Goal: Transaction & Acquisition: Book appointment/travel/reservation

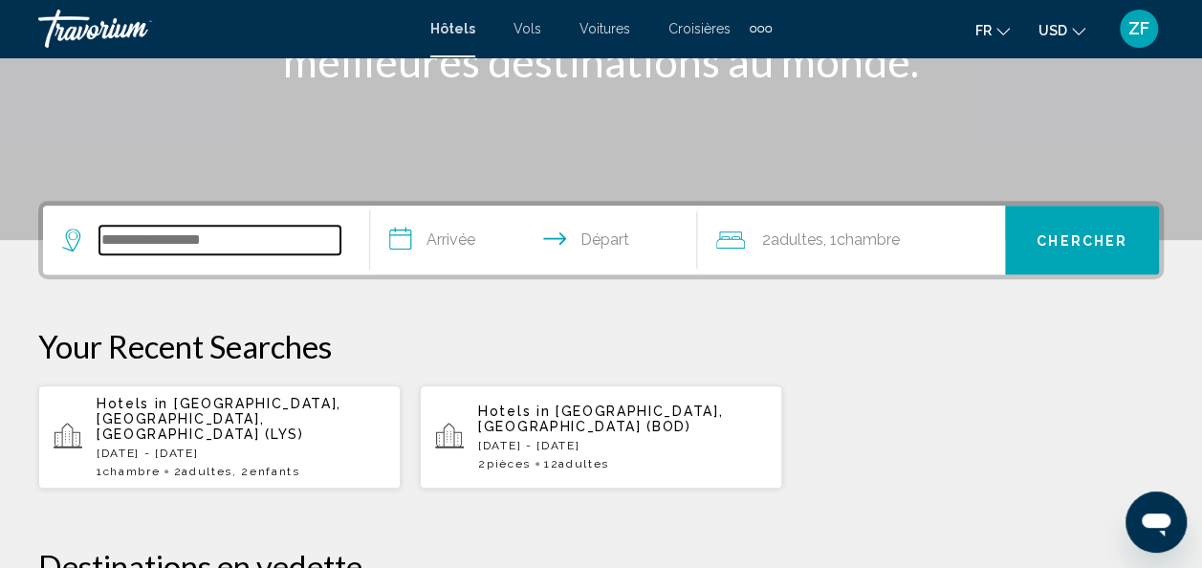
click at [201, 249] on input "Search widget" at bounding box center [219, 240] width 241 height 29
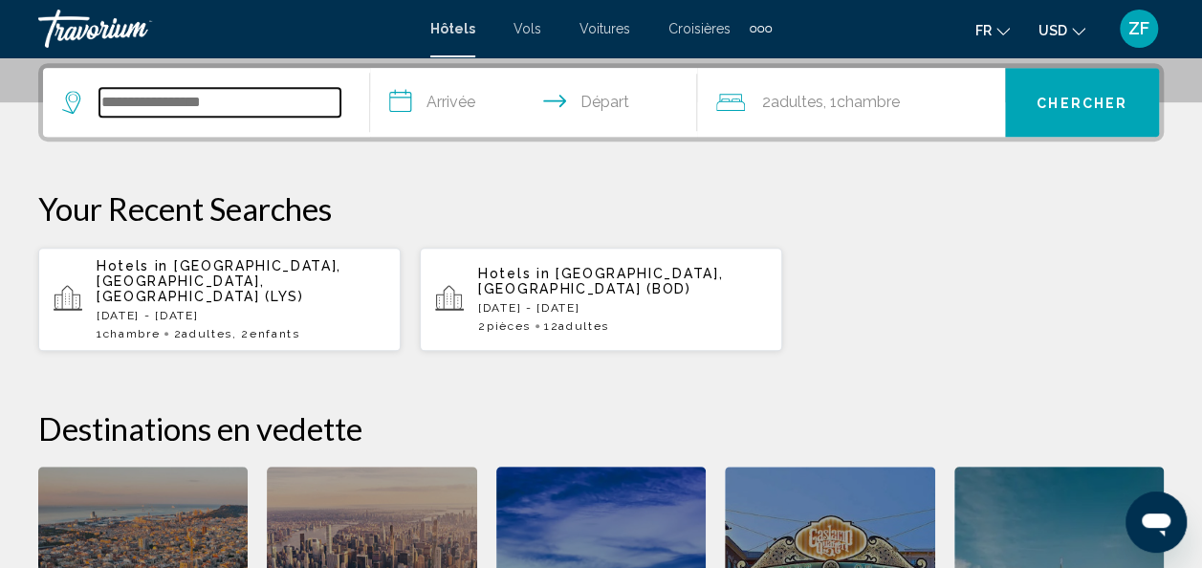
scroll to position [472, 0]
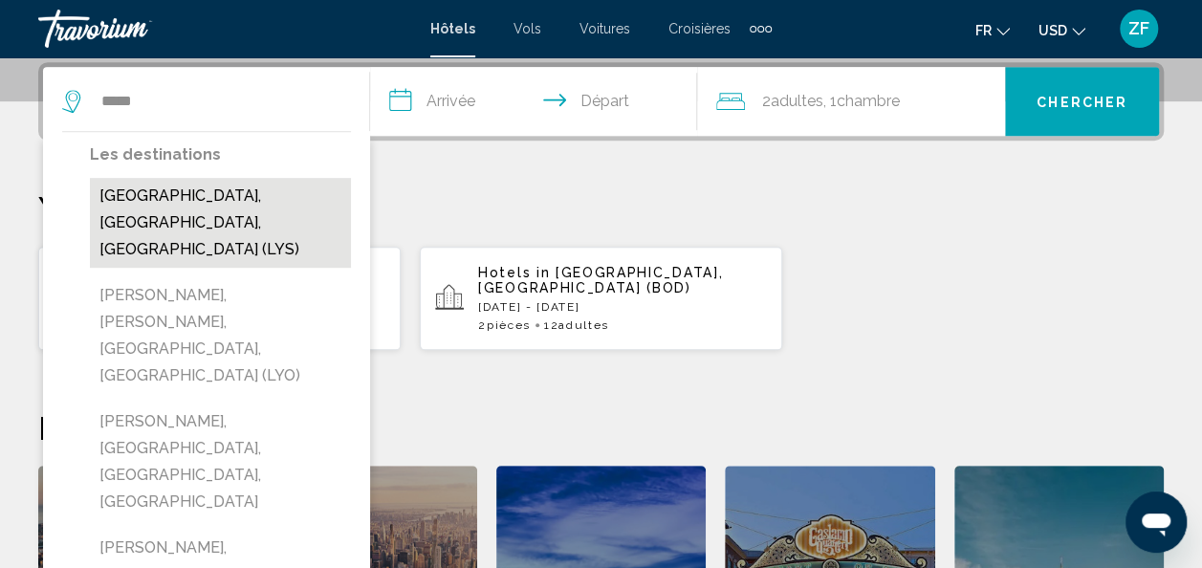
click at [205, 192] on button "[GEOGRAPHIC_DATA], [GEOGRAPHIC_DATA], [GEOGRAPHIC_DATA] (LYS)" at bounding box center [220, 223] width 261 height 90
type input "**********"
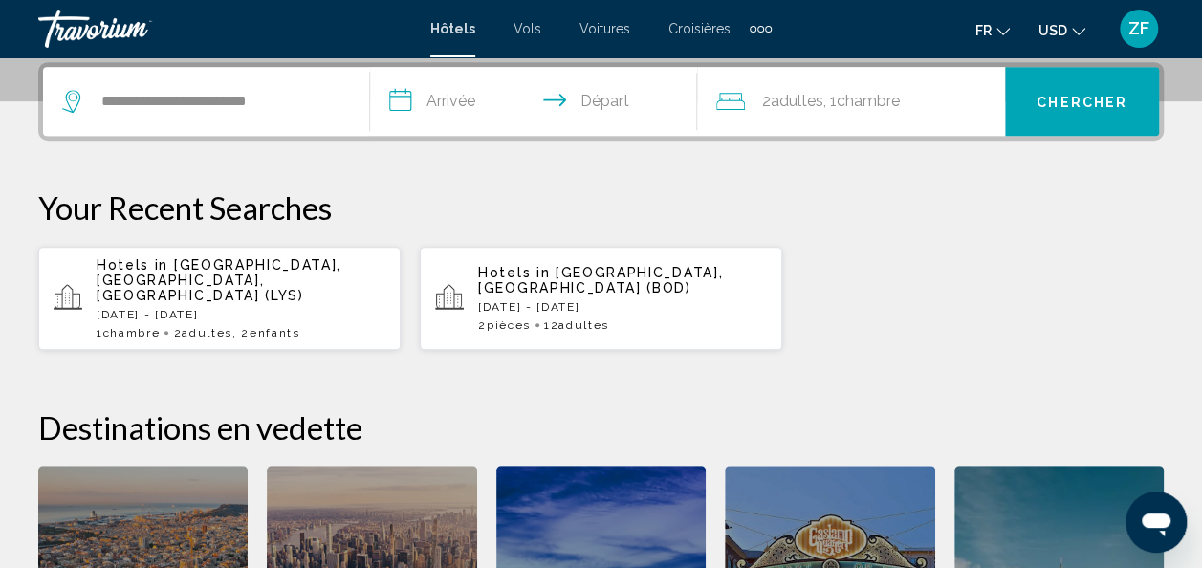
click at [441, 98] on input "**********" at bounding box center [537, 104] width 335 height 75
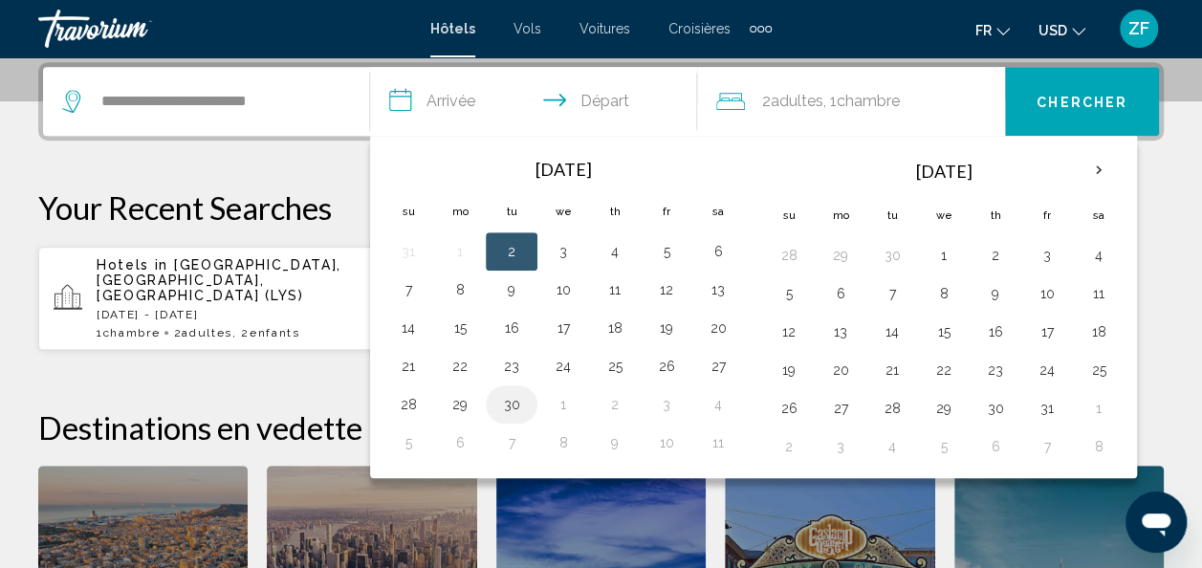
click at [519, 403] on button "30" at bounding box center [511, 404] width 31 height 27
click at [558, 399] on button "1" at bounding box center [563, 404] width 31 height 27
type input "**********"
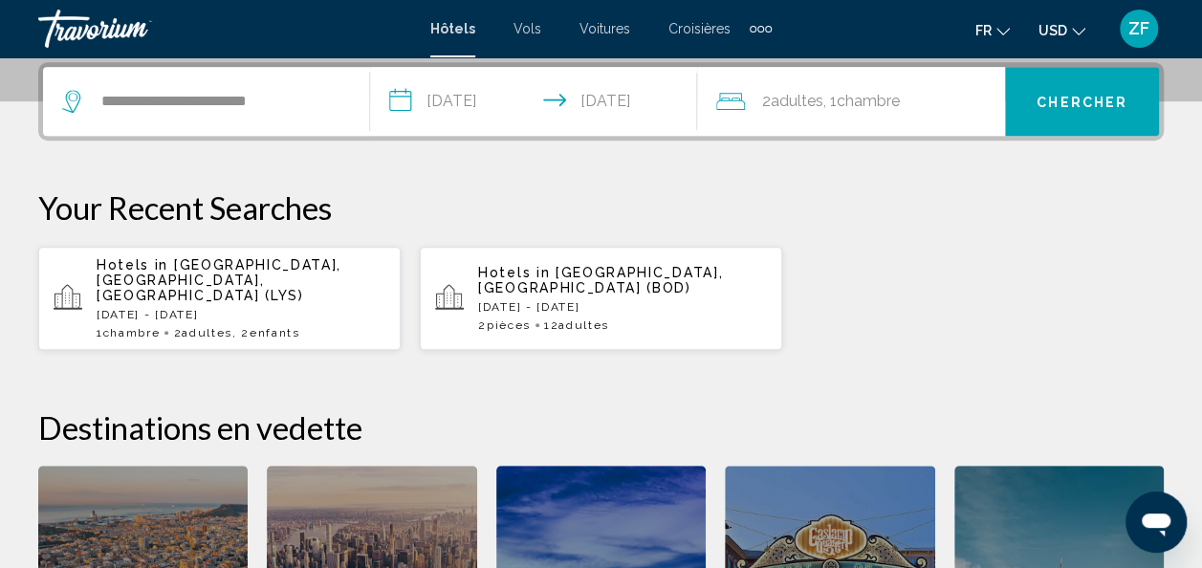
click at [875, 92] on span "Chambre" at bounding box center [868, 101] width 63 height 18
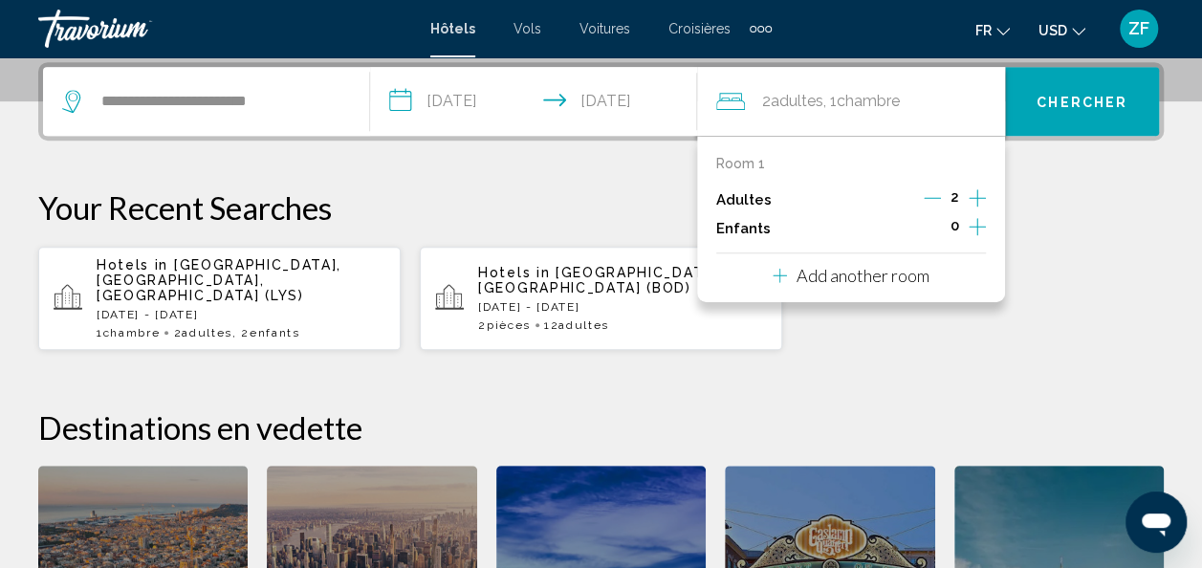
click at [979, 222] on icon "Increment children" at bounding box center [977, 226] width 17 height 23
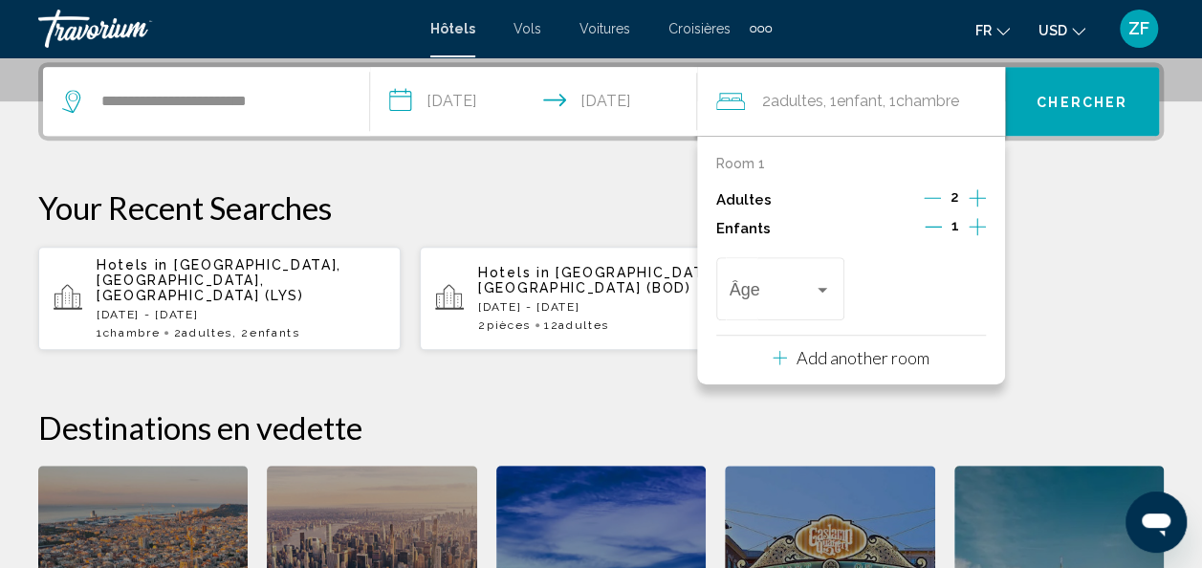
click at [979, 222] on icon "Increment children" at bounding box center [977, 226] width 17 height 23
click at [785, 285] on span "Travelers: 2 adults, 2 children" at bounding box center [772, 293] width 85 height 19
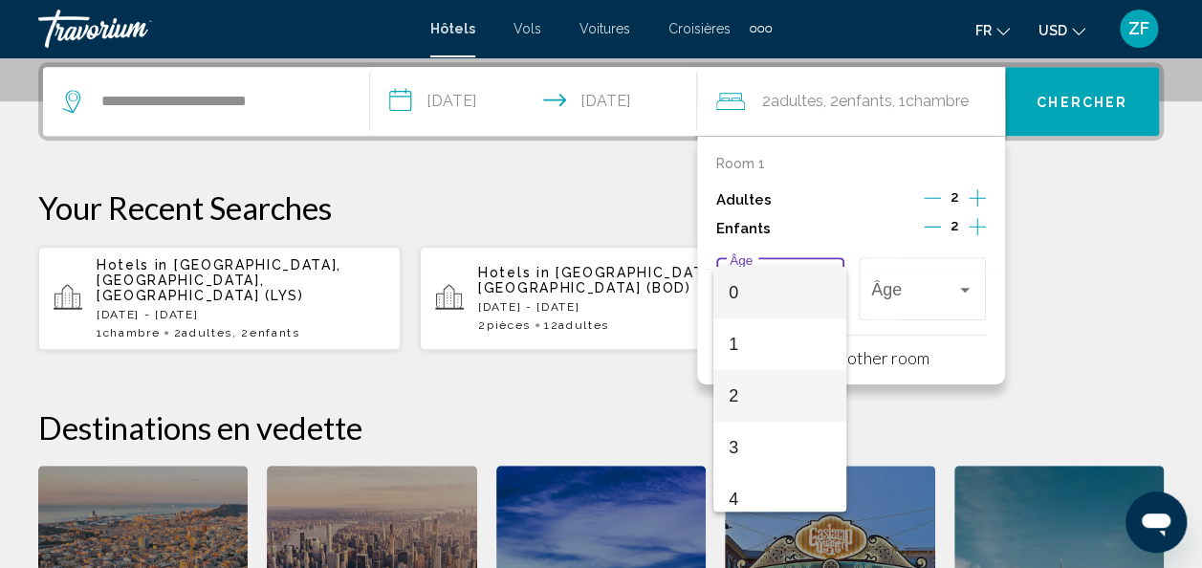
click at [741, 412] on span "2" at bounding box center [780, 396] width 102 height 52
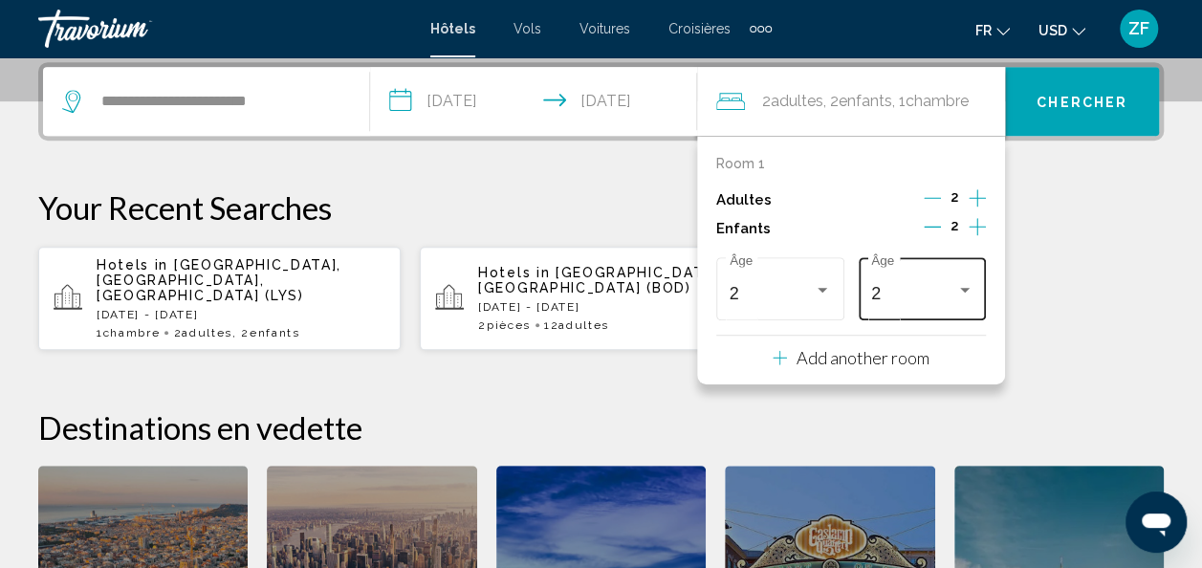
click at [941, 282] on div "2 Âge" at bounding box center [922, 286] width 102 height 68
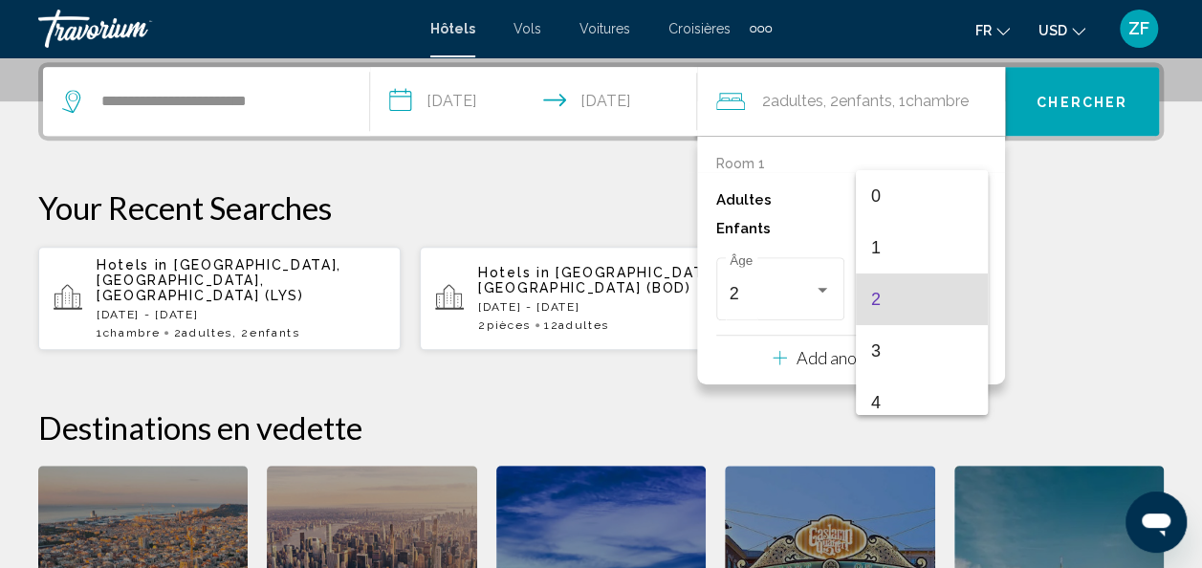
scroll to position [7, 0]
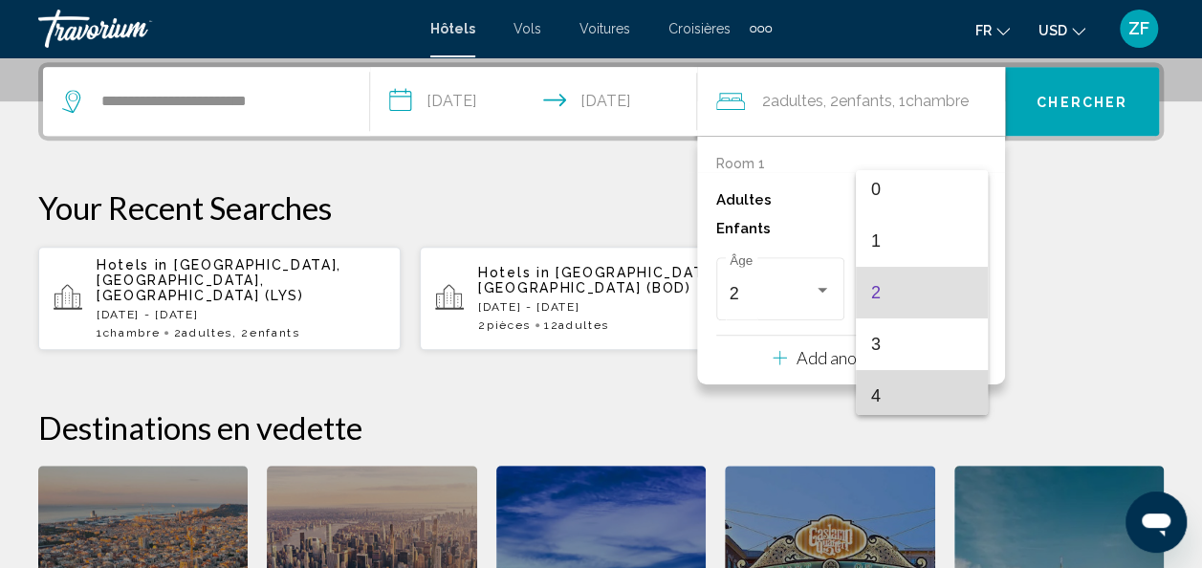
click at [927, 404] on span "4" at bounding box center [922, 396] width 102 height 52
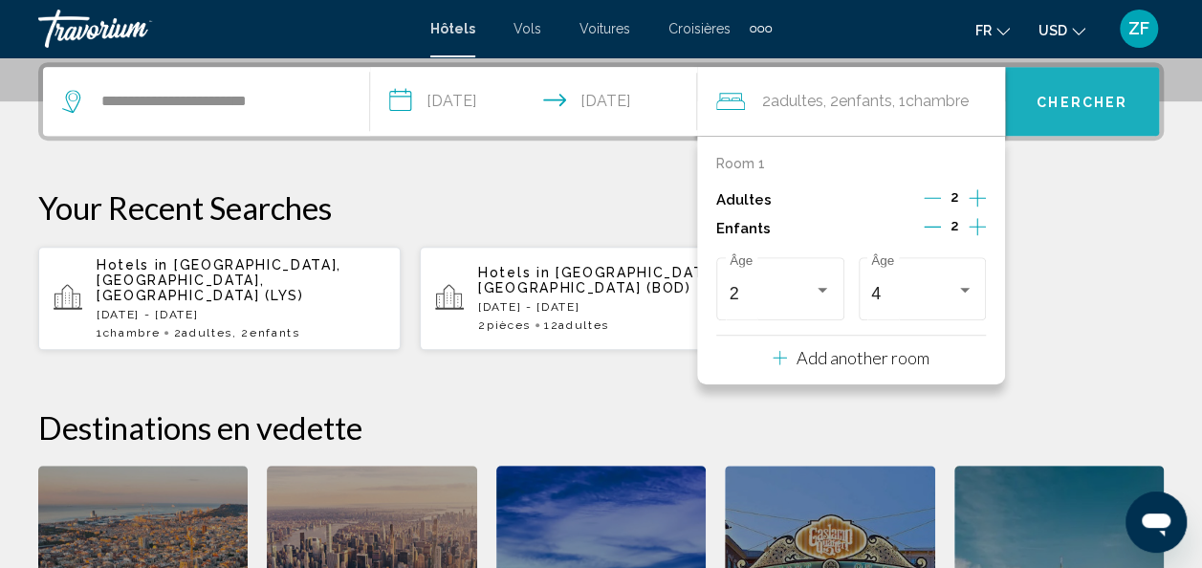
click at [1050, 125] on button "Chercher" at bounding box center [1082, 101] width 154 height 69
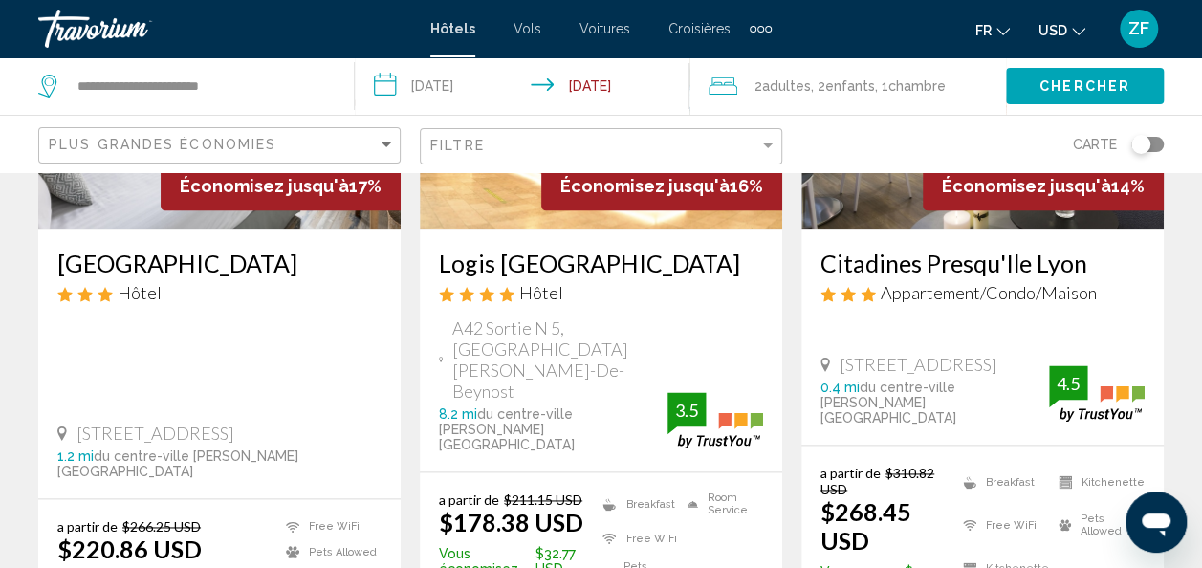
scroll to position [1076, 0]
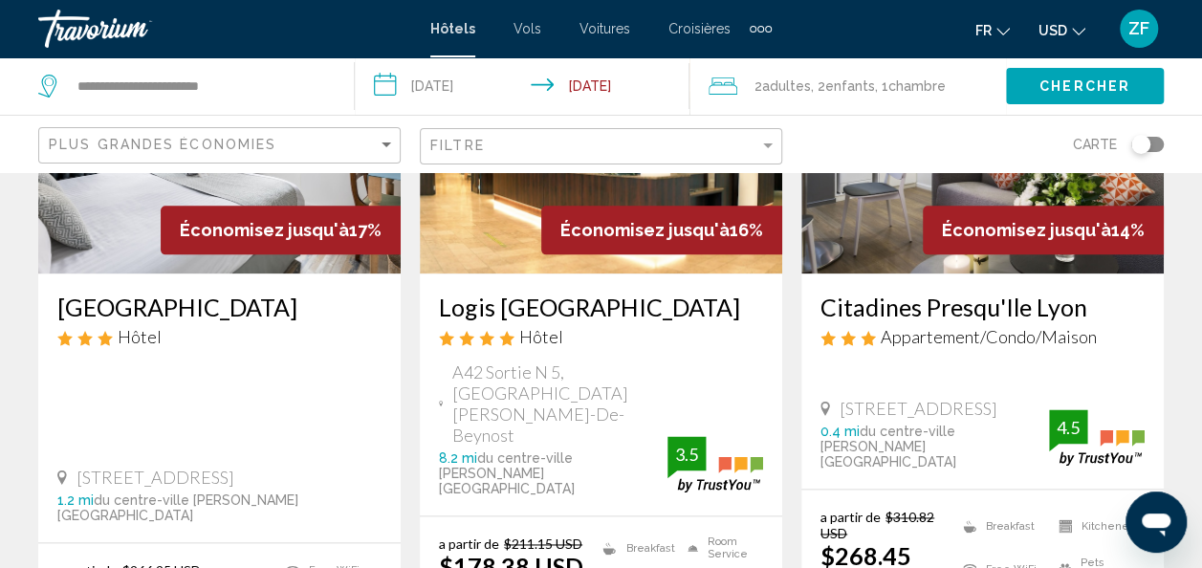
click at [606, 86] on input "**********" at bounding box center [526, 88] width 343 height 63
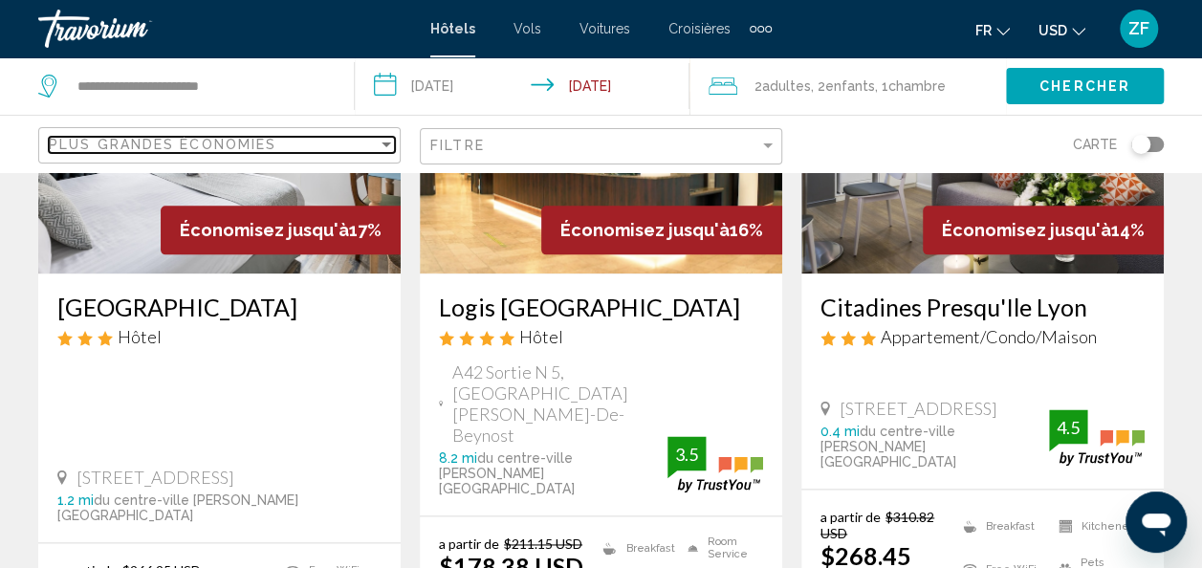
click at [369, 140] on div "Plus grandes économies" at bounding box center [213, 144] width 329 height 15
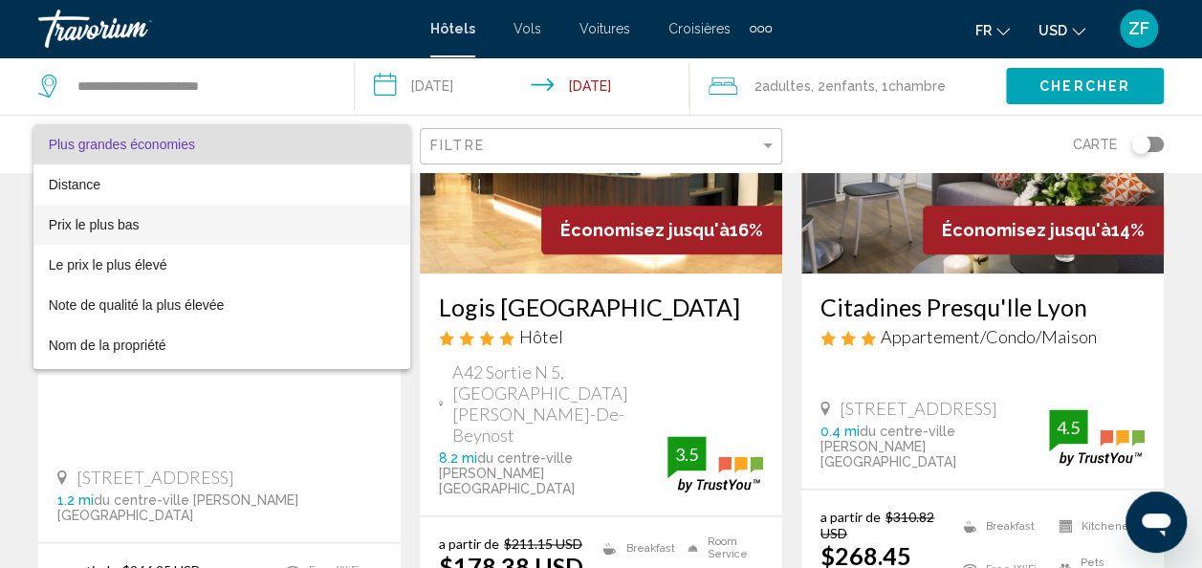
click at [248, 220] on span "Prix le plus bas" at bounding box center [222, 225] width 347 height 40
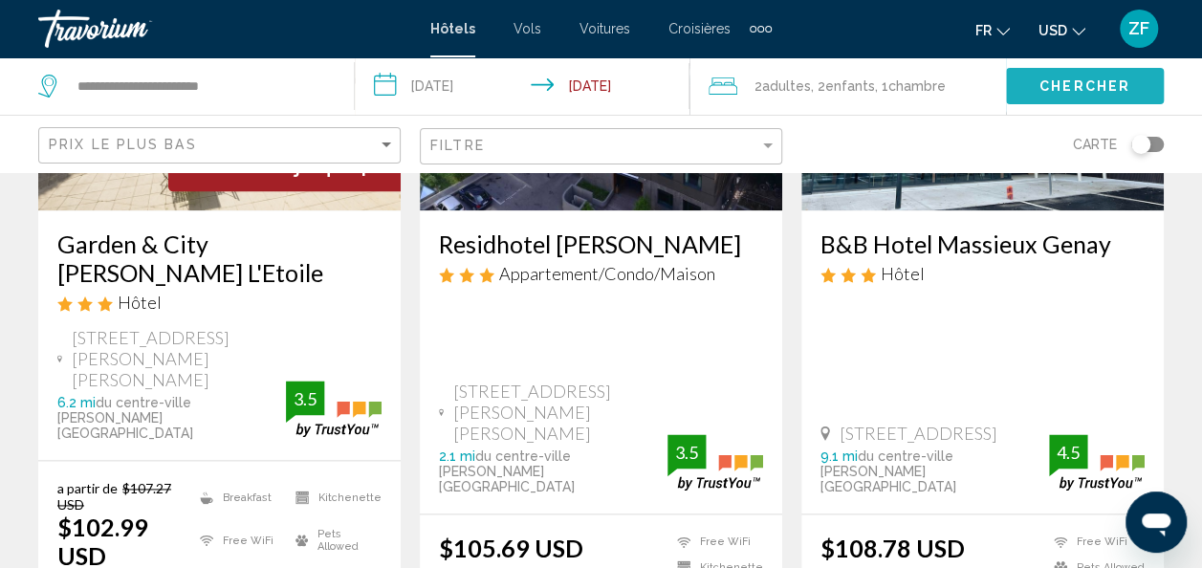
click at [1073, 90] on span "Chercher" at bounding box center [1084, 86] width 91 height 15
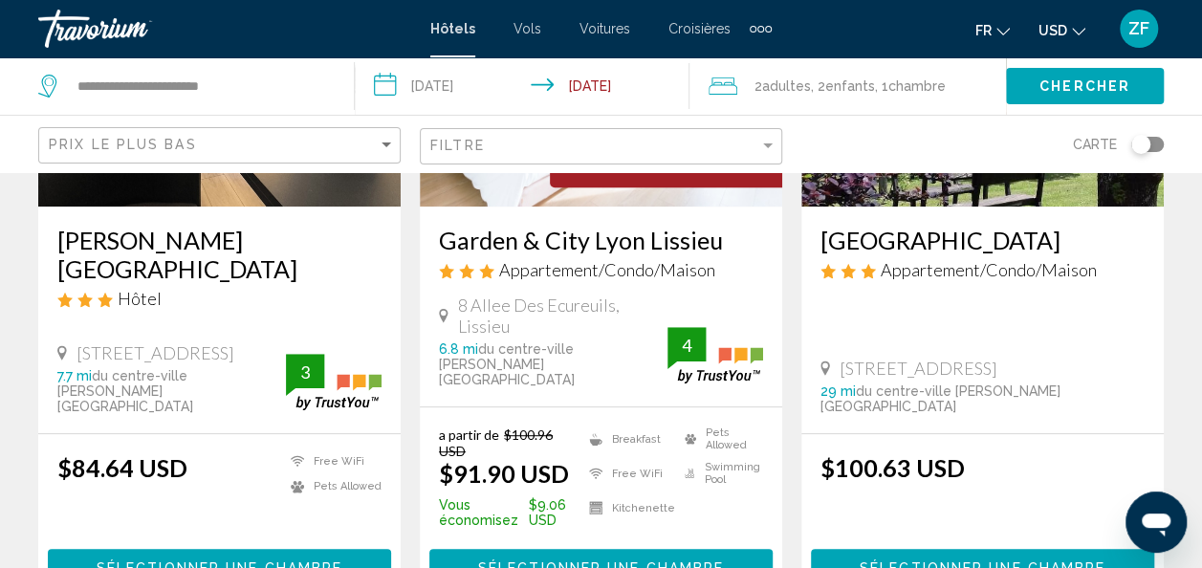
scroll to position [444, 0]
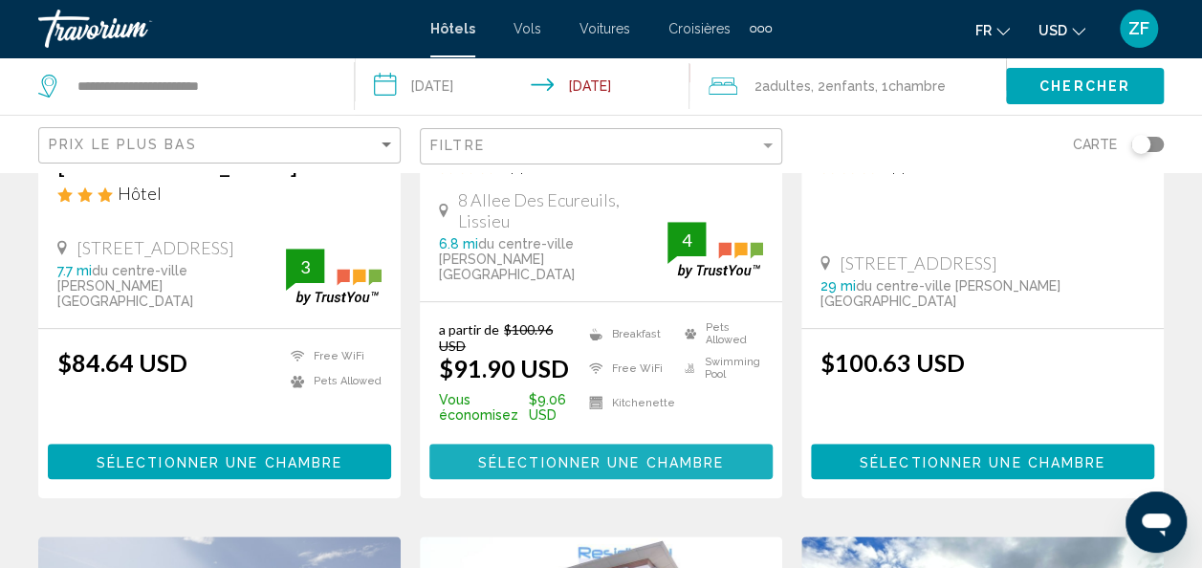
click at [544, 444] on button "Sélectionner une chambre" at bounding box center [600, 461] width 343 height 35
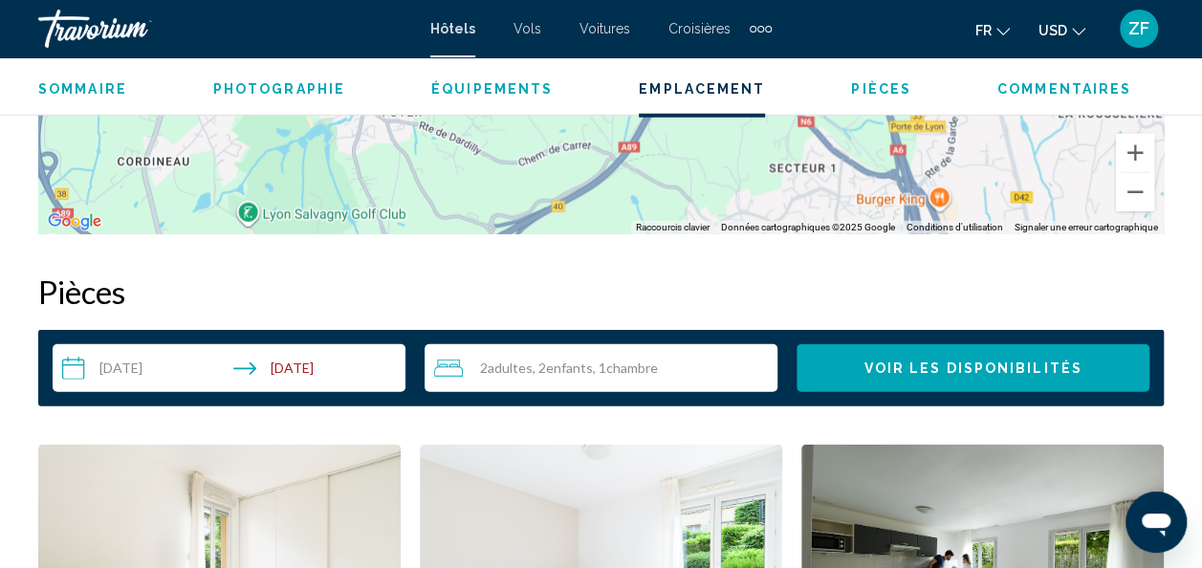
scroll to position [2509, 0]
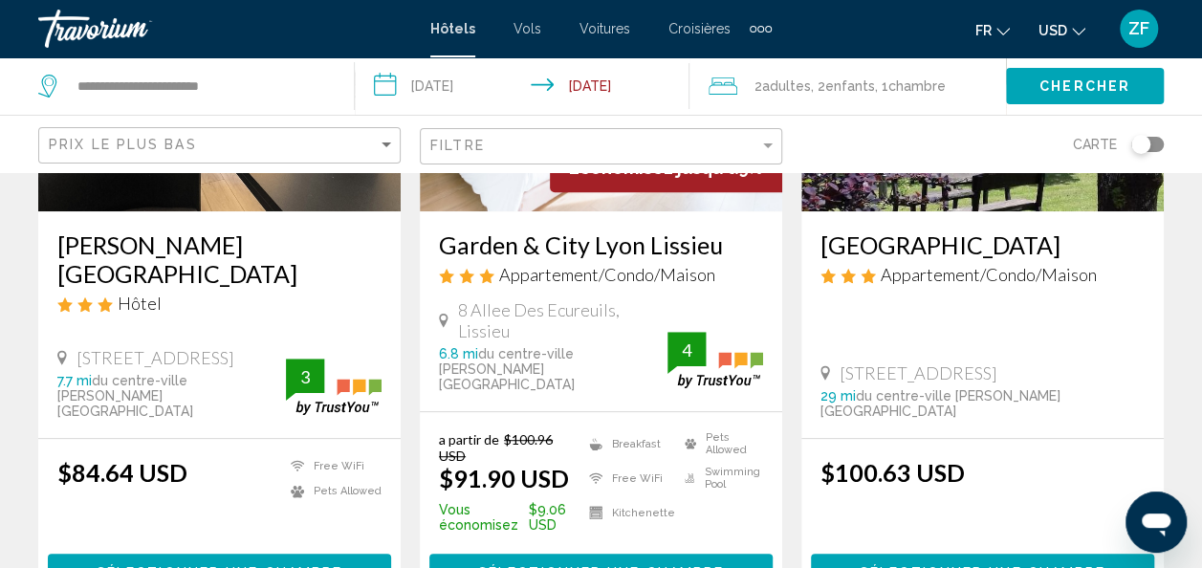
scroll to position [336, 0]
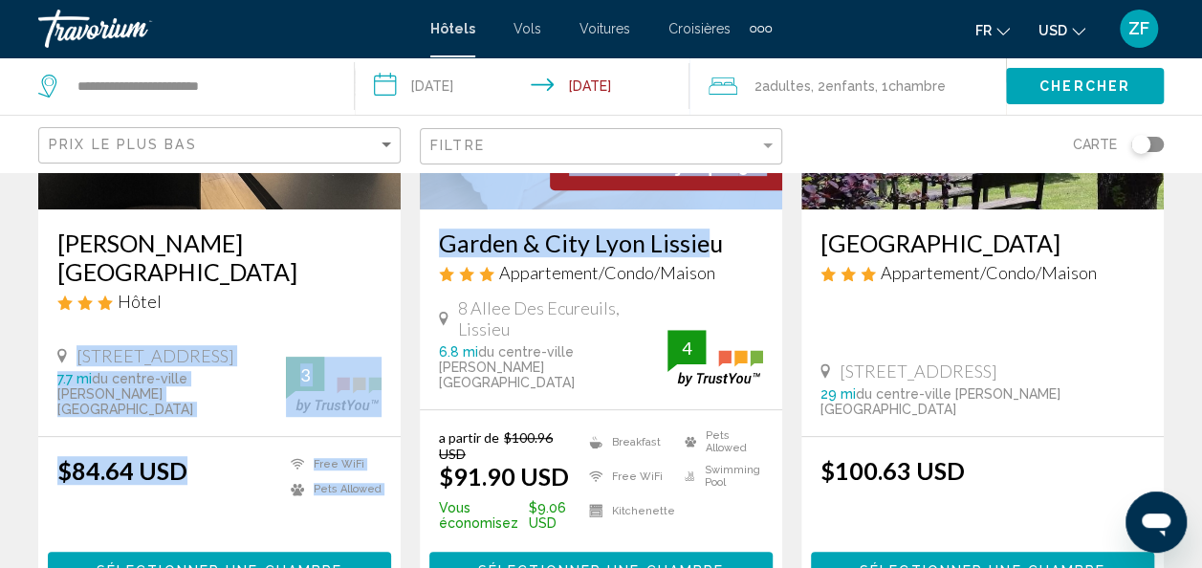
drag, startPoint x: 344, startPoint y: 267, endPoint x: 653, endPoint y: 226, distance: 311.6
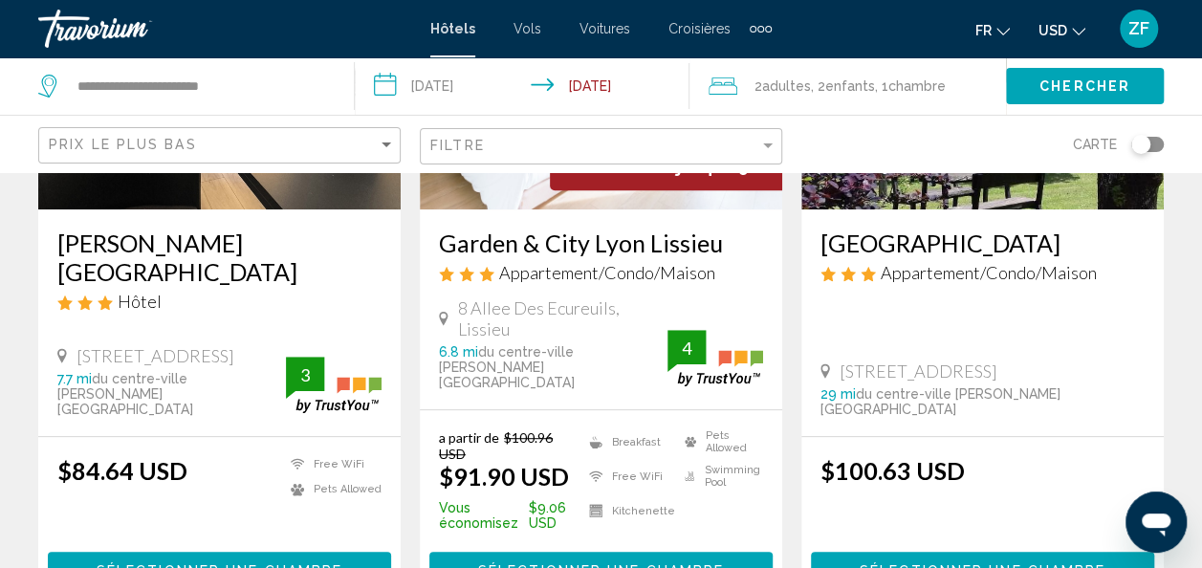
scroll to position [207, 0]
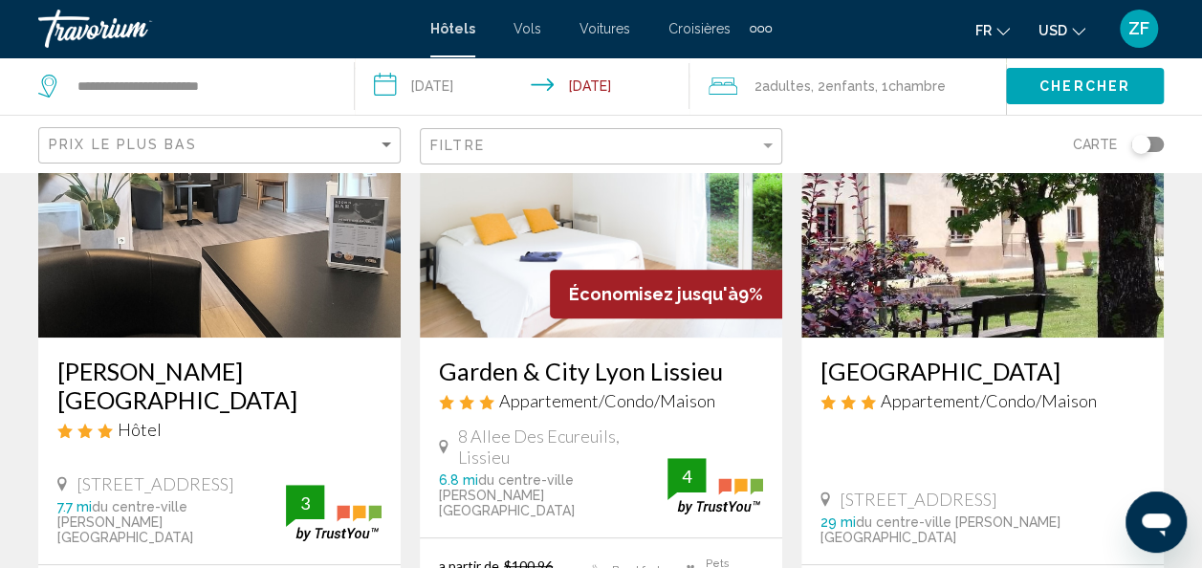
click at [559, 325] on img "Main content" at bounding box center [601, 185] width 362 height 306
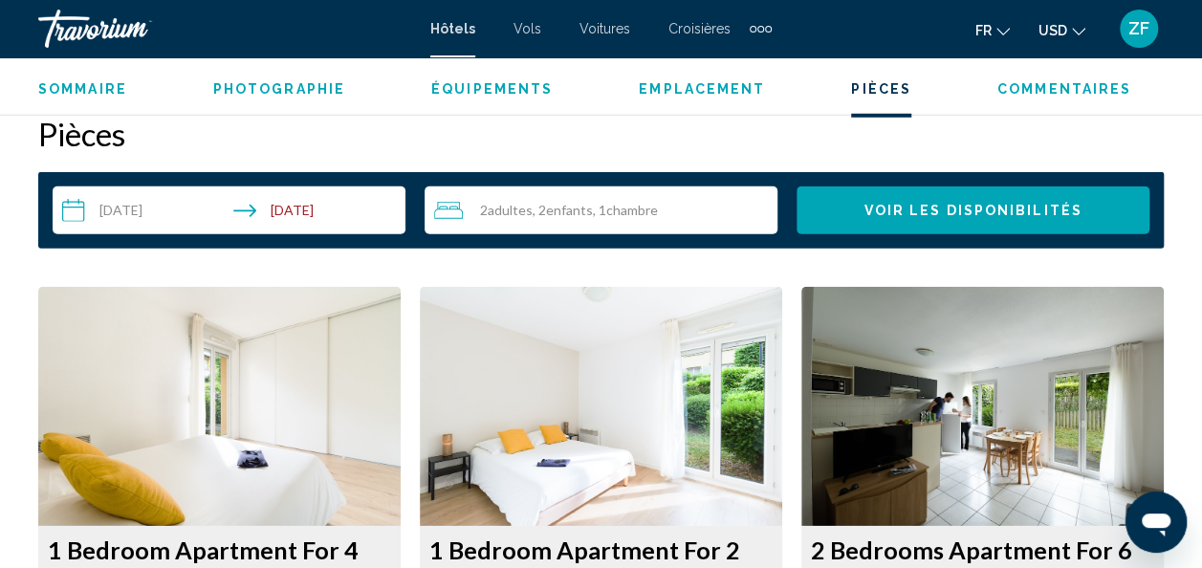
scroll to position [2672, 0]
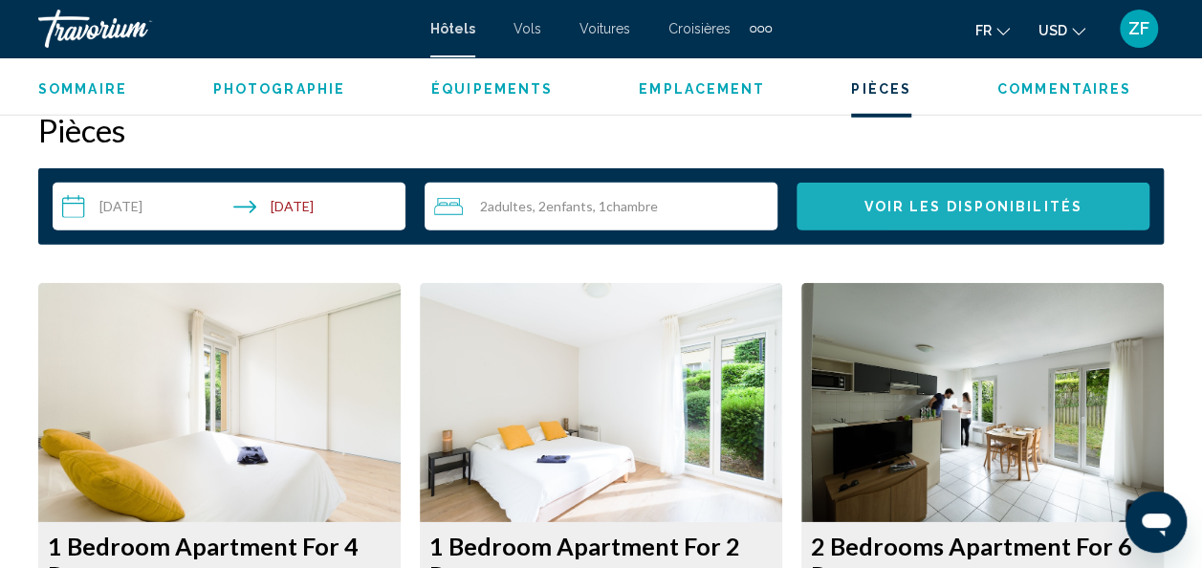
click at [897, 200] on span "Voir les disponibilités" at bounding box center [972, 207] width 218 height 15
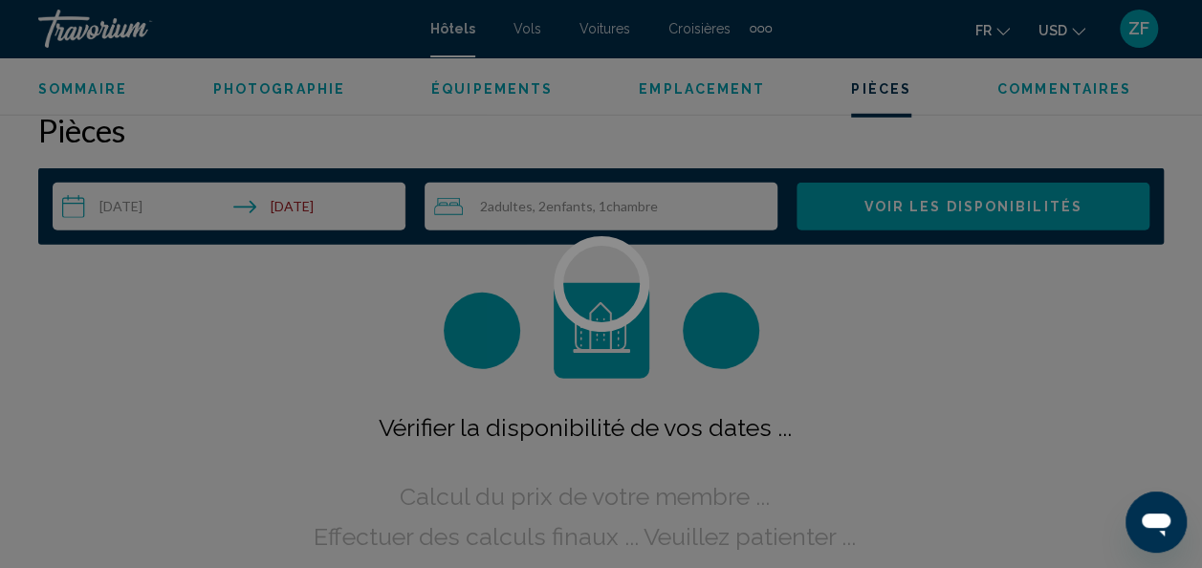
scroll to position [2653, 0]
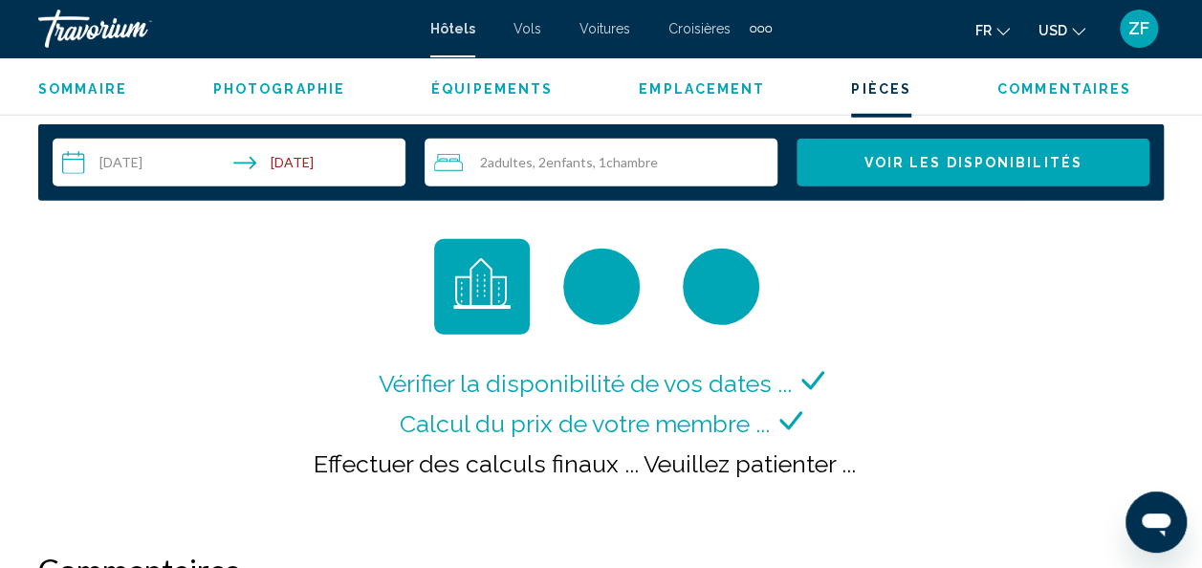
scroll to position [2752, 0]
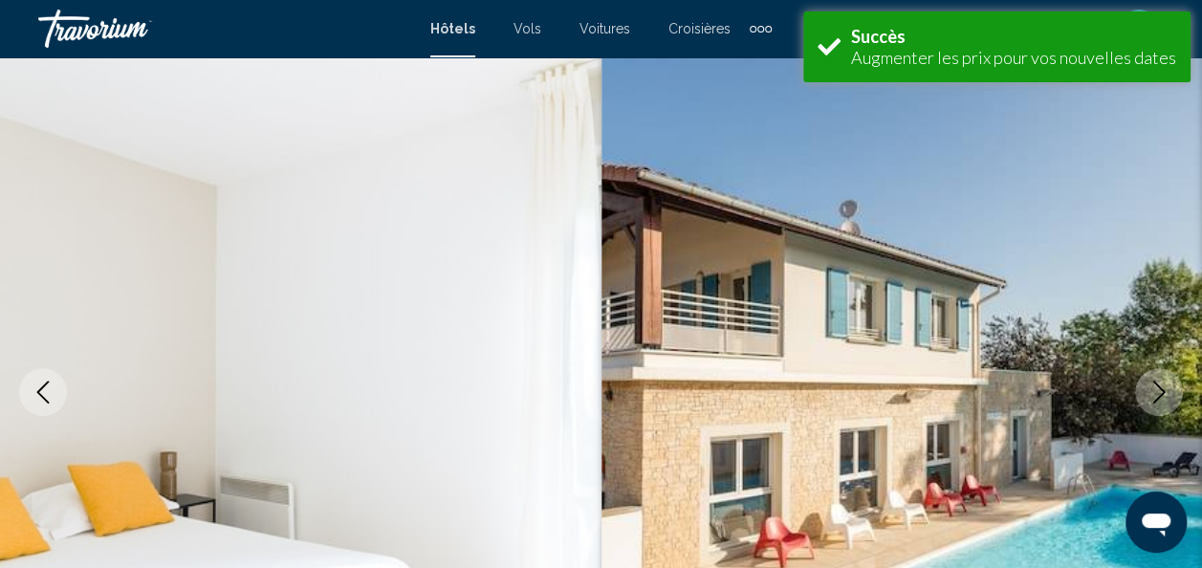
scroll to position [117, 0]
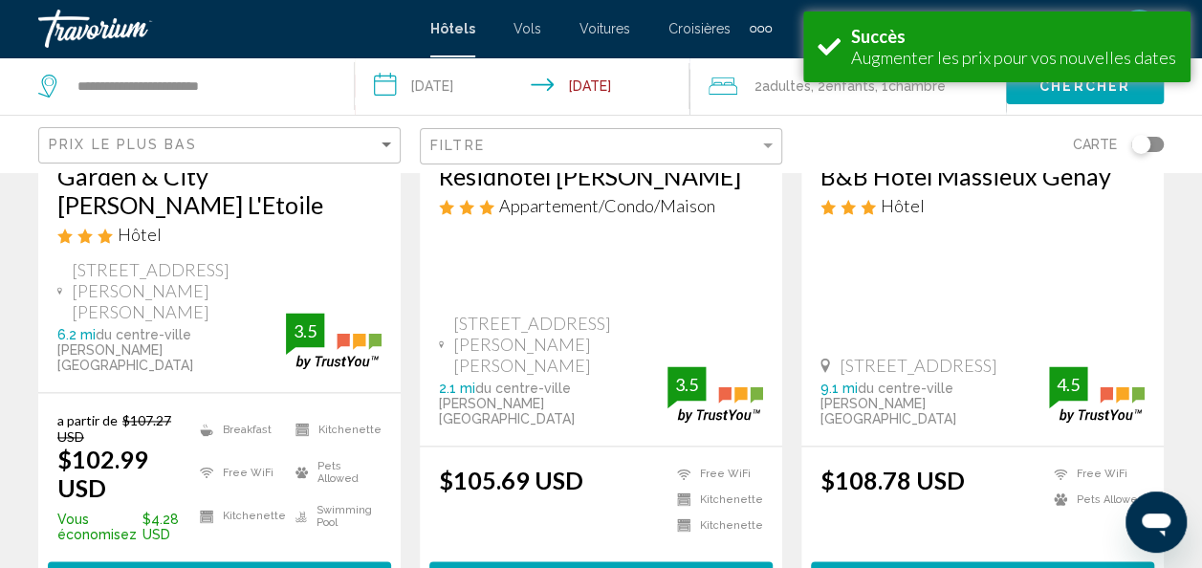
scroll to position [1301, 0]
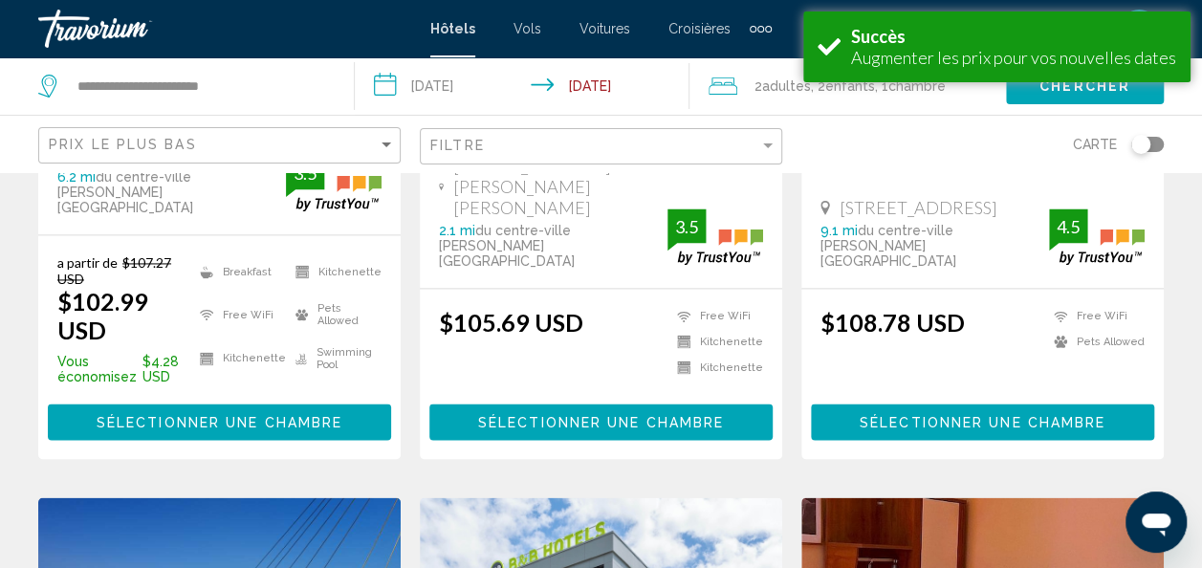
click at [213, 415] on span "Sélectionner une chambre" at bounding box center [220, 422] width 246 height 15
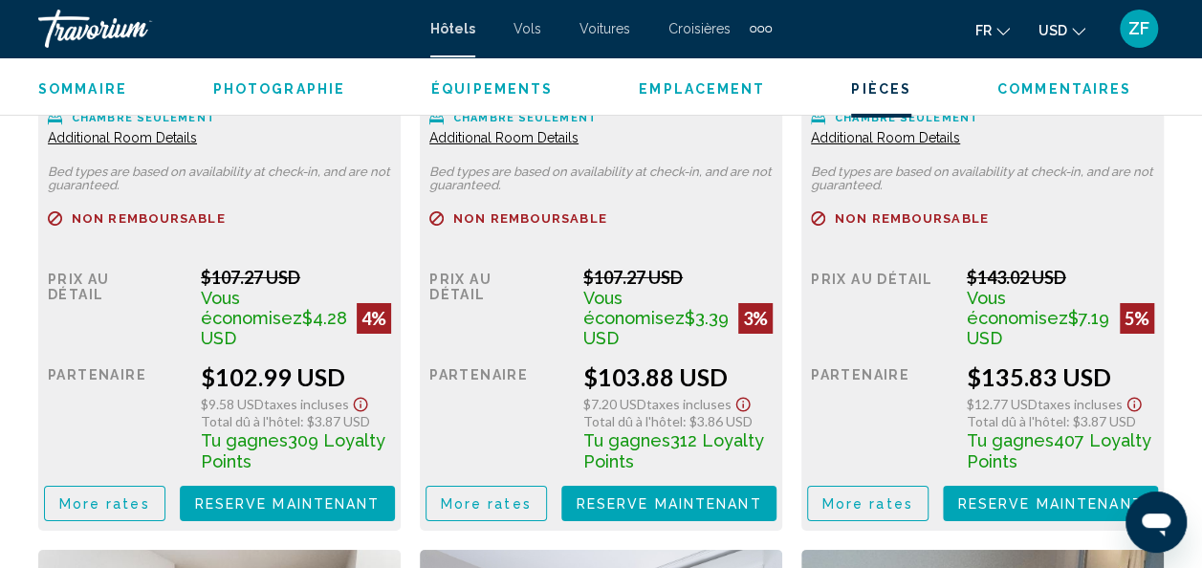
scroll to position [3290, 0]
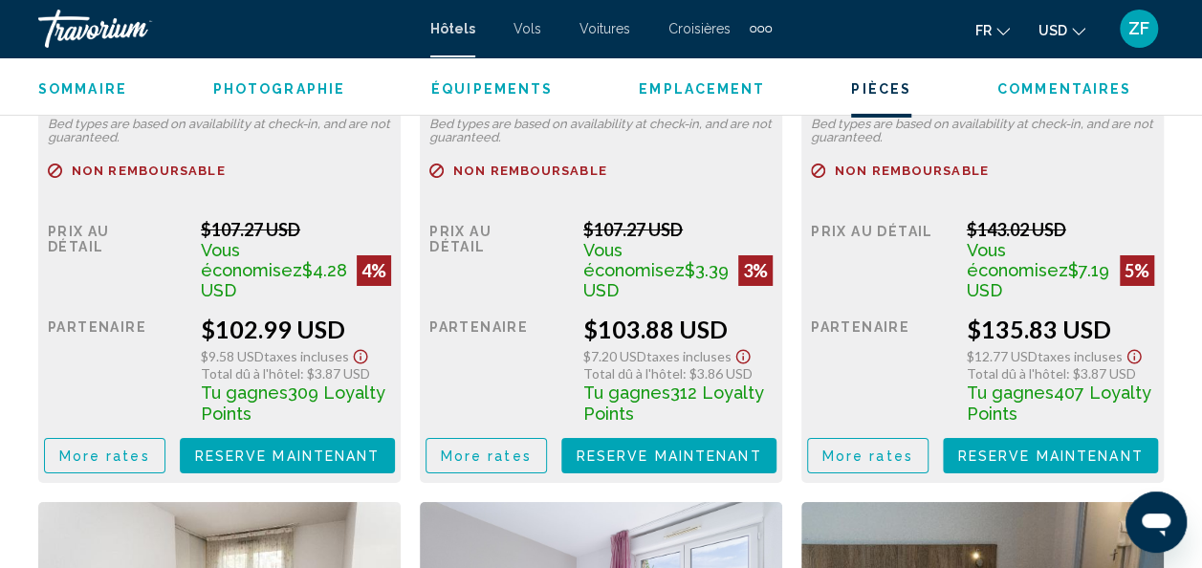
click at [295, 446] on button "Reserve maintenant Plus disponible" at bounding box center [288, 455] width 216 height 35
